Goal: Navigation & Orientation: Find specific page/section

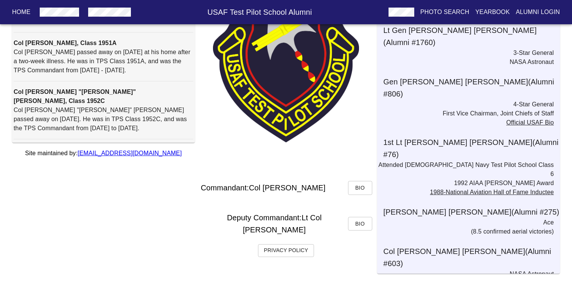
scroll to position [102, 0]
click at [356, 193] on span "Bio" at bounding box center [360, 187] width 12 height 9
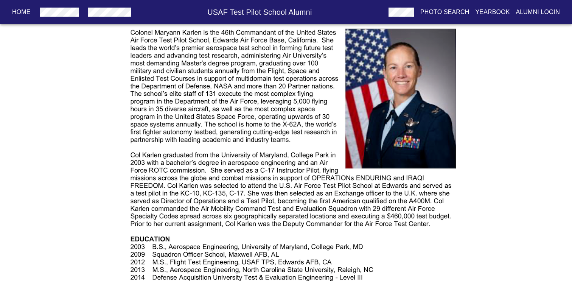
scroll to position [323, 0]
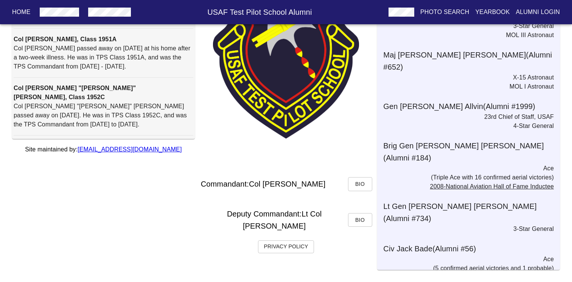
scroll to position [106, 0]
click at [355, 188] on span "Bio" at bounding box center [360, 183] width 12 height 9
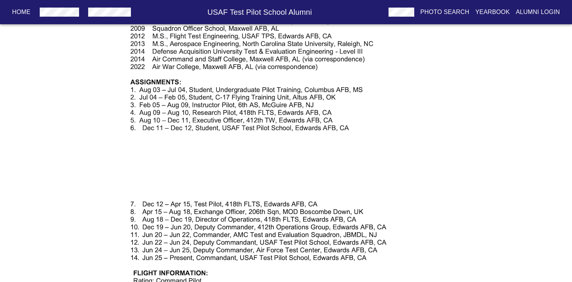
scroll to position [72, 0]
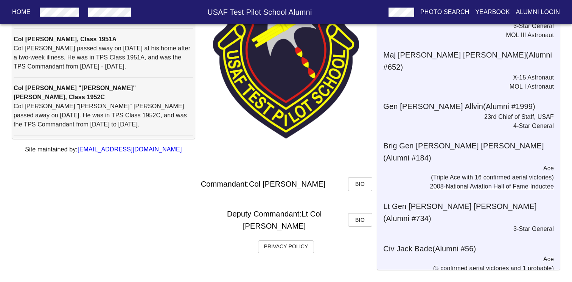
scroll to position [106, 0]
click at [356, 222] on span "Bio" at bounding box center [360, 219] width 12 height 9
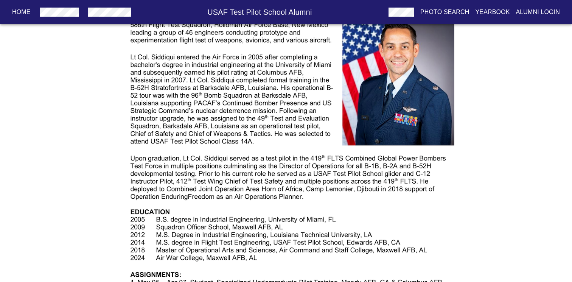
scroll to position [206, 0]
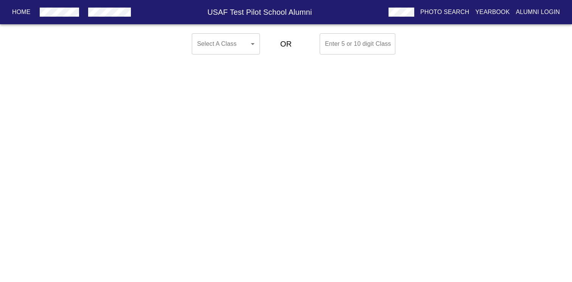
click at [223, 50] on body "Home USAF Test Pilot School Alumni Photo Search Yearbook Alumni Login Select A …" at bounding box center [286, 43] width 572 height 27
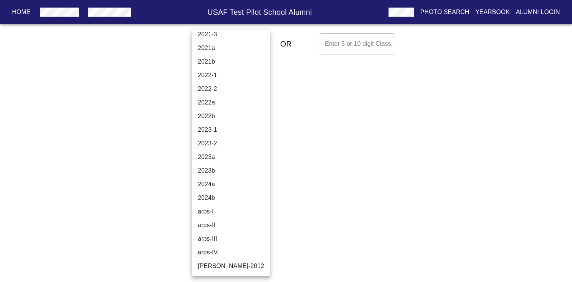
scroll to position [2591, 0]
click at [221, 158] on li "2023a" at bounding box center [231, 157] width 78 height 14
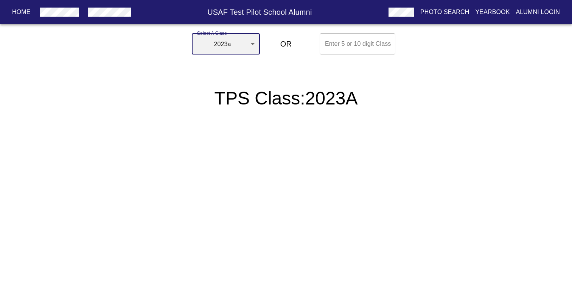
type input "2023a"
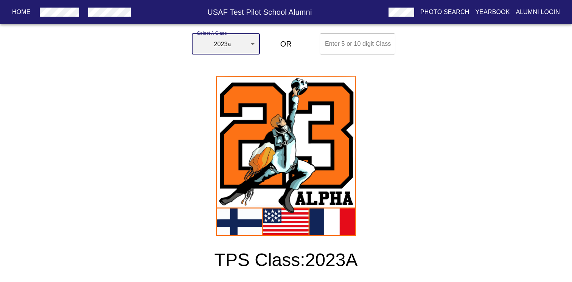
scroll to position [0, 0]
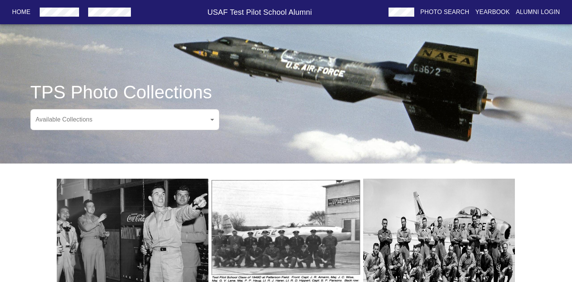
click at [211, 116] on body "Home USAF Test Pilot School Alumni Photo Search Yearbook Alumni Login TPS Photo…" at bounding box center [286, 260] width 572 height 496
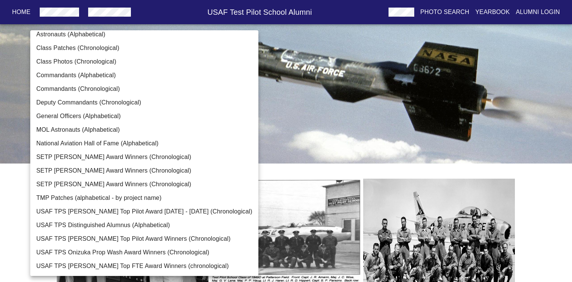
scroll to position [33, 0]
click at [110, 225] on li "USAF TPS Distinguished Alumnus (Alphabetical)" at bounding box center [144, 225] width 228 height 14
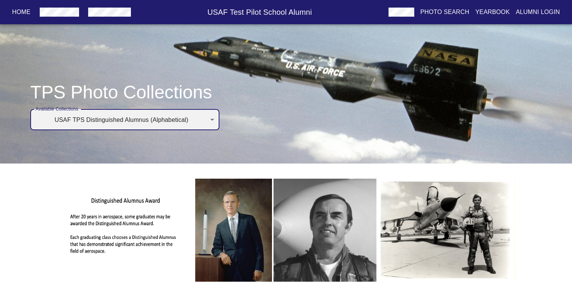
scroll to position [0, 0]
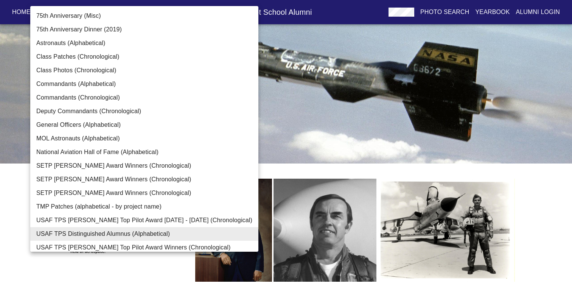
click at [207, 115] on body "Home USAF Test Pilot School Alumni Photo Search Yearbook Alumni Login TPS Photo…" at bounding box center [286, 256] width 572 height 488
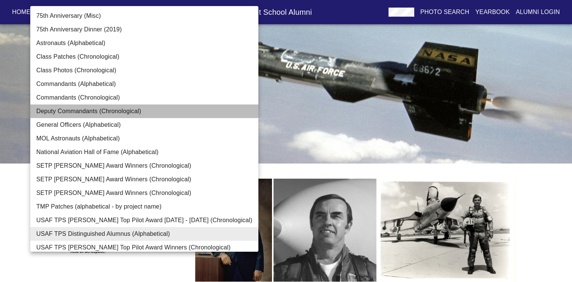
click at [207, 115] on li "Deputy Commandants (Chronological)" at bounding box center [144, 111] width 228 height 14
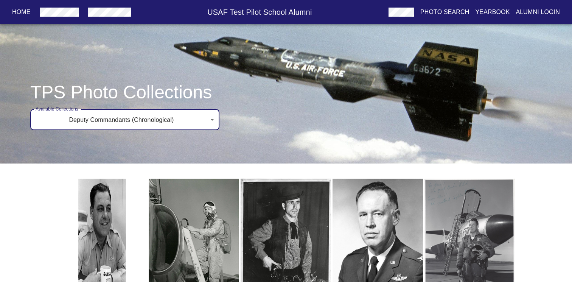
click at [207, 115] on body "Home USAF Test Pilot School Alumni Photo Search Yearbook Alumni Login TPS Photo…" at bounding box center [286, 211] width 572 height 398
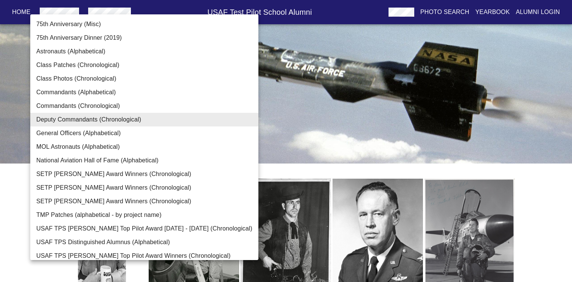
click at [102, 70] on li "Class Patches (Chronological)" at bounding box center [144, 65] width 228 height 14
type input "Class Patches (Chronological)"
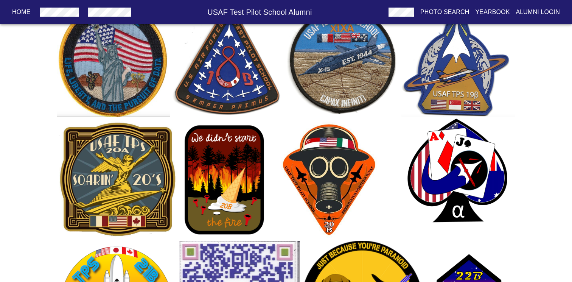
scroll to position [2077, 0]
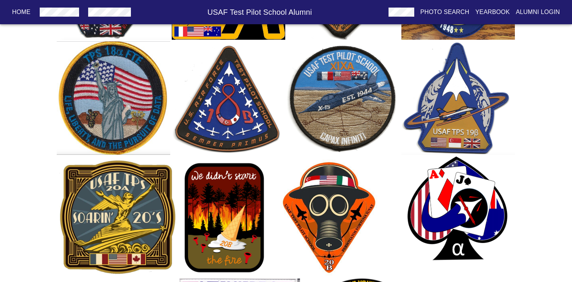
click at [502, 5] on button "Yearbook" at bounding box center [492, 12] width 40 height 14
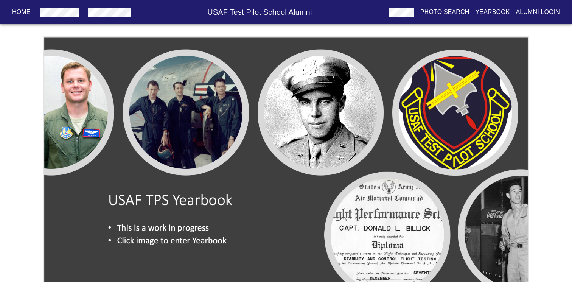
click at [224, 191] on img at bounding box center [286, 173] width 486 height 274
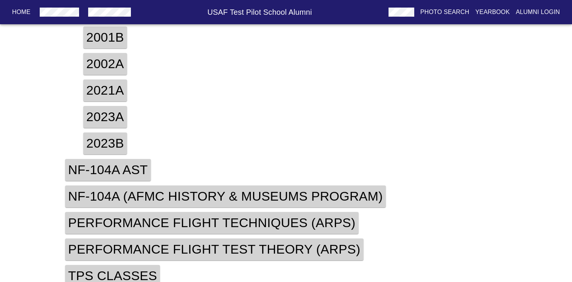
scroll to position [272, 0]
click at [120, 123] on button "2023a" at bounding box center [105, 117] width 50 height 26
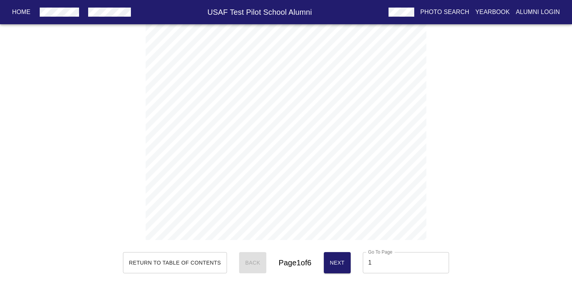
scroll to position [0, 0]
click at [536, 7] on button "Alumni Login" at bounding box center [538, 12] width 50 height 14
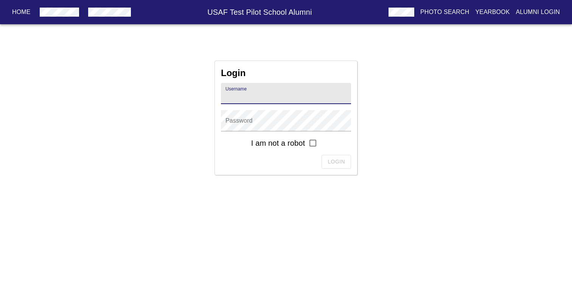
click at [485, 10] on p "Yearbook" at bounding box center [492, 12] width 34 height 9
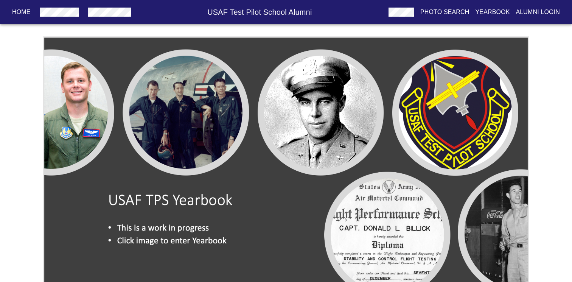
click at [448, 14] on p "Photo Search" at bounding box center [444, 12] width 49 height 9
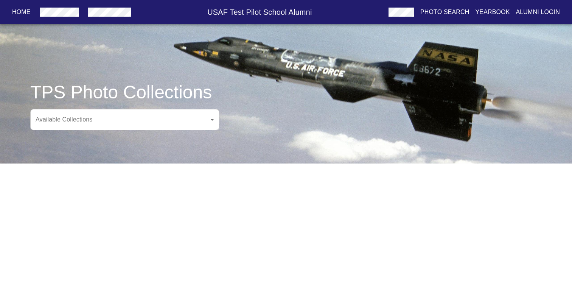
click at [263, 16] on h6 "USAF Test Pilot School Alumni" at bounding box center [259, 12] width 251 height 12
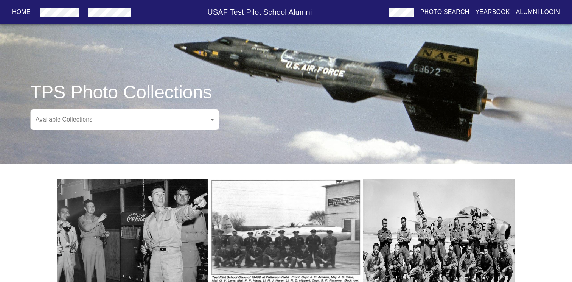
click at [256, 11] on h6 "USAF Test Pilot School Alumni" at bounding box center [259, 12] width 251 height 12
click at [112, 24] on div "Home USAF Test Pilot School Alumni Photo Search Yearbook Alumni Login" at bounding box center [286, 12] width 572 height 24
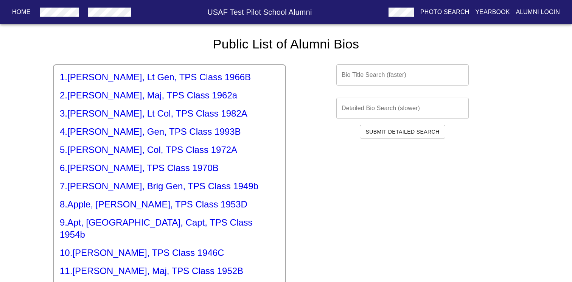
click at [20, 11] on p "Home" at bounding box center [21, 12] width 19 height 9
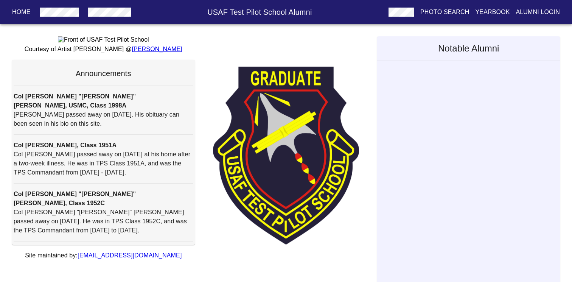
click at [62, 3] on div "Home USAF Test Pilot School Alumni Photo Search Yearbook Alumni Login" at bounding box center [286, 12] width 572 height 24
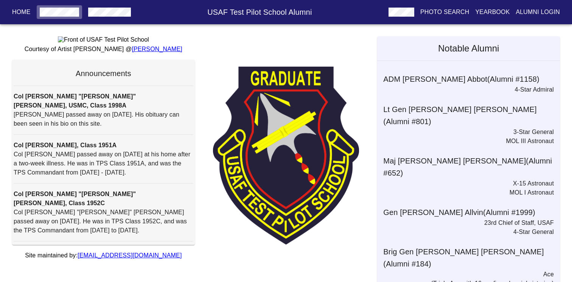
click at [63, 7] on button "button" at bounding box center [60, 12] width 46 height 14
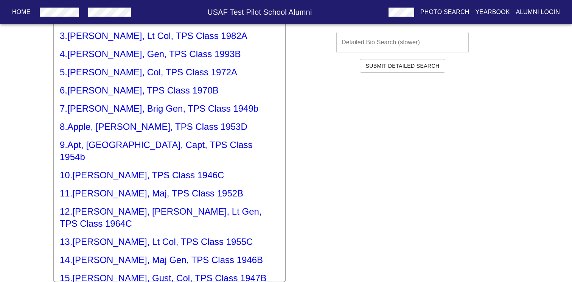
scroll to position [12, 0]
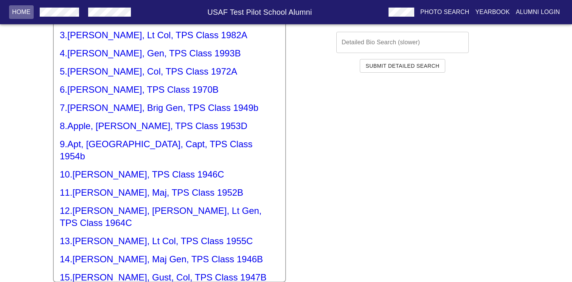
click at [19, 13] on p "Home" at bounding box center [21, 12] width 19 height 9
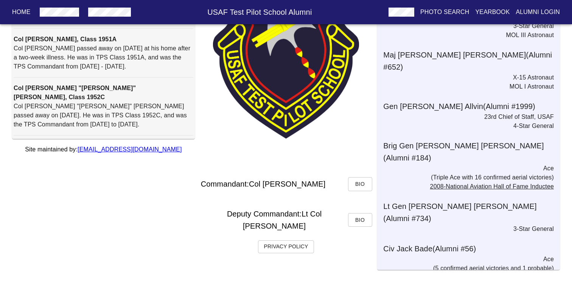
scroll to position [106, 0]
